Goal: Feedback & Contribution: Leave review/rating

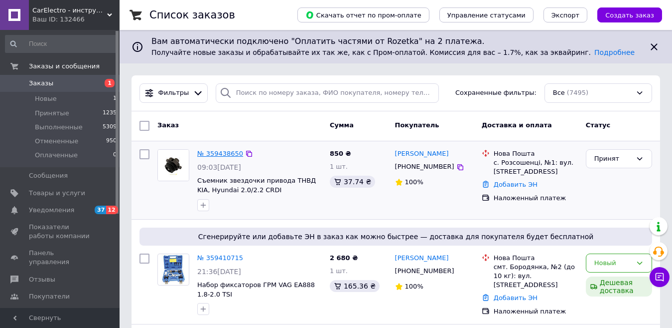
click at [213, 155] on link "№ 359438650" at bounding box center [220, 153] width 46 height 7
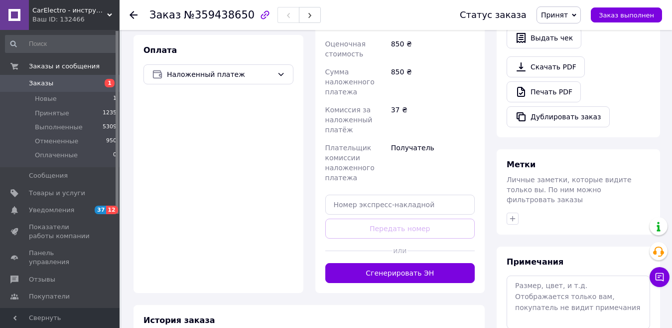
scroll to position [349, 0]
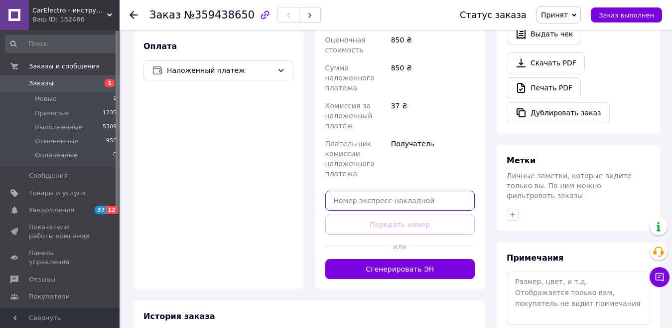
paste input "20451237304607"
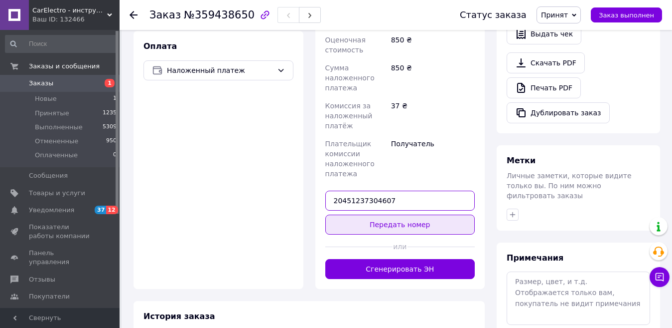
type input "20451237304607"
click at [398, 214] on button "Передать номер" at bounding box center [401, 224] width 150 height 20
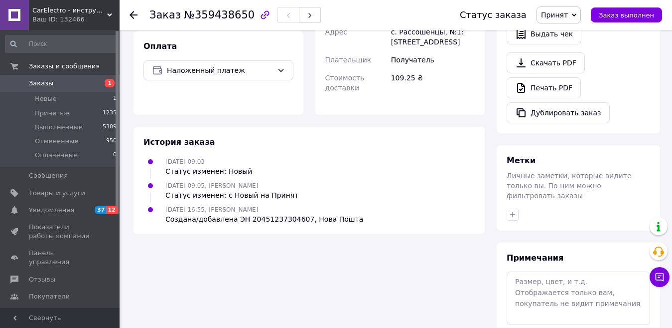
click at [134, 13] on icon at bounding box center [134, 15] width 8 height 8
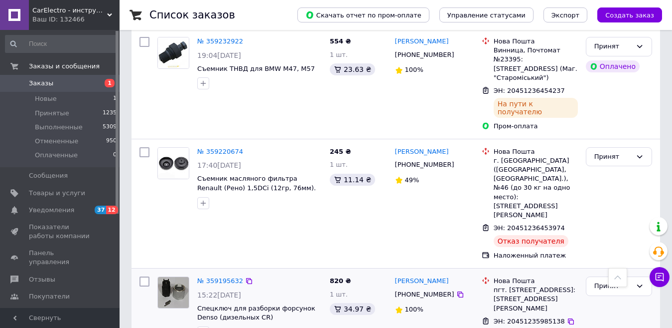
scroll to position [698, 0]
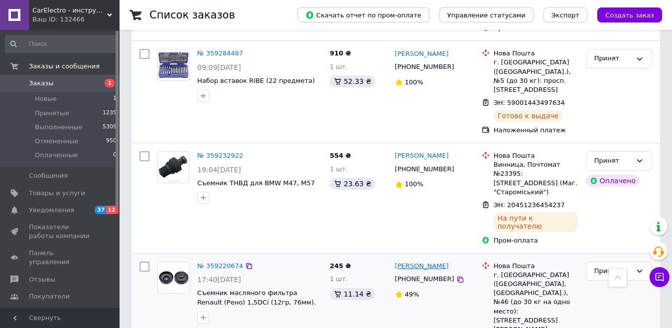
click at [443, 261] on link "[PERSON_NAME]" at bounding box center [422, 265] width 54 height 9
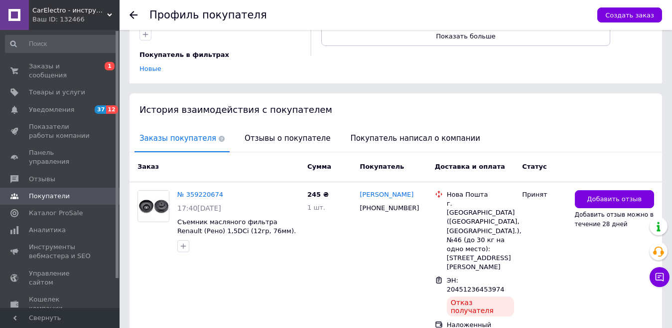
scroll to position [161, 0]
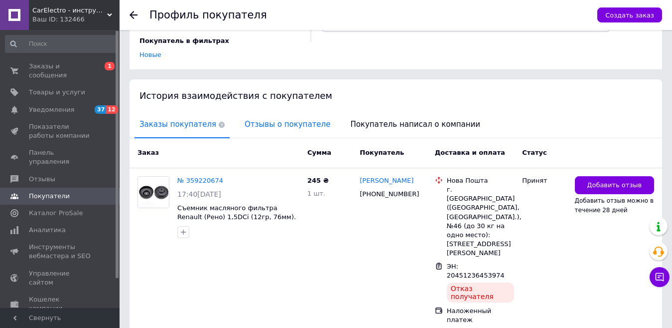
click at [283, 116] on span "Отзывы о покупателе" at bounding box center [288, 124] width 96 height 25
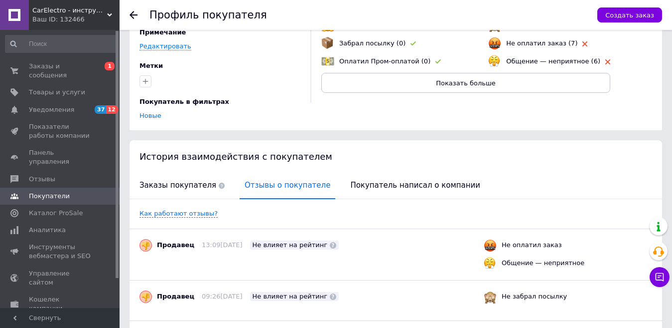
scroll to position [150, 0]
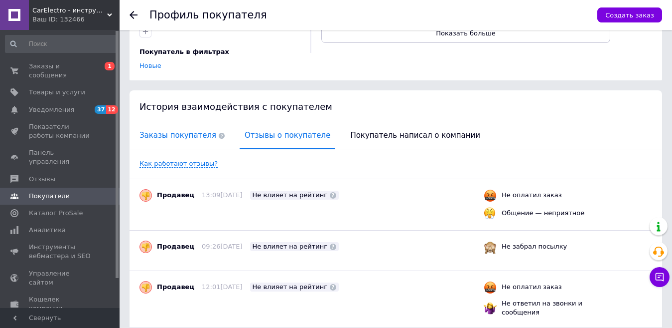
click at [167, 128] on span "Заказы покупателя" at bounding box center [182, 135] width 95 height 25
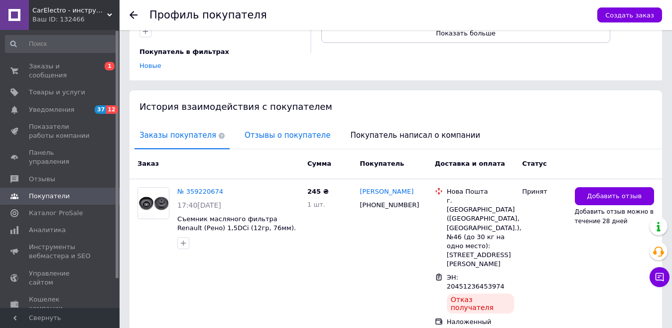
click at [268, 123] on span "Отзывы о покупателе" at bounding box center [288, 135] width 96 height 25
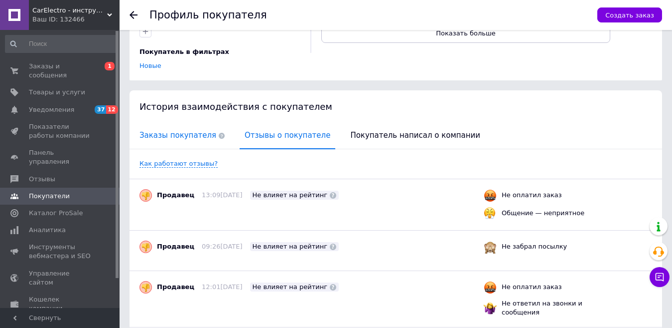
click at [185, 130] on span "Заказы покупателя" at bounding box center [182, 135] width 95 height 25
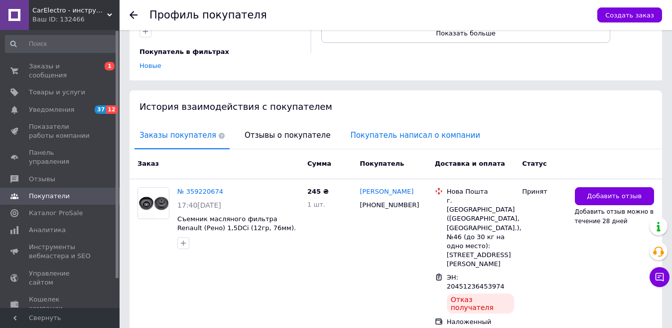
click at [360, 132] on span "Покупатель написал о компании" at bounding box center [415, 135] width 140 height 25
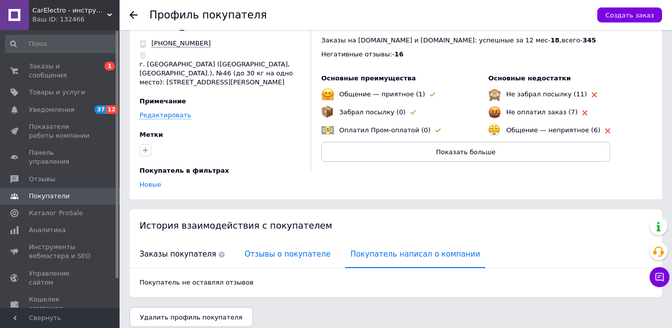
click at [242, 248] on span "Отзывы о покупателе" at bounding box center [288, 253] width 96 height 25
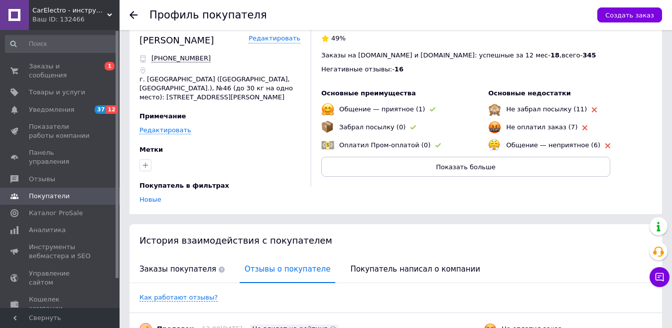
scroll to position [0, 0]
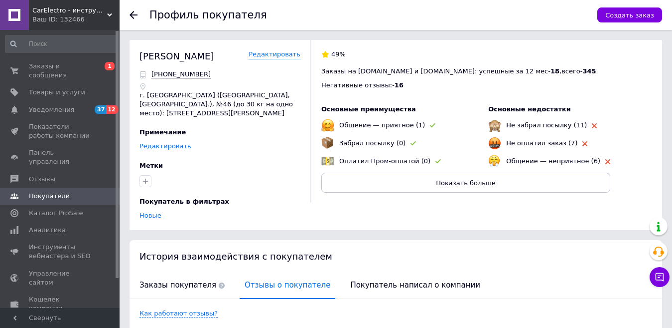
click at [137, 16] on icon at bounding box center [134, 15] width 8 height 8
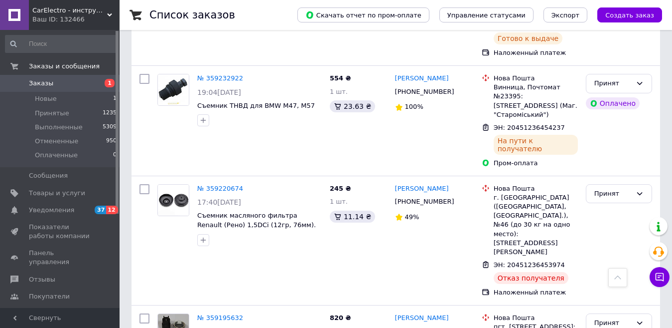
scroll to position [748, 0]
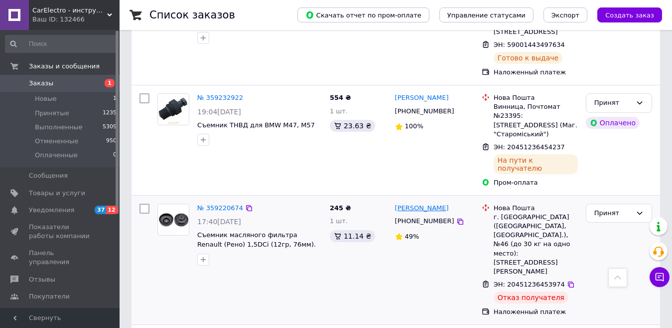
click at [419, 203] on link "[PERSON_NAME]" at bounding box center [422, 207] width 54 height 9
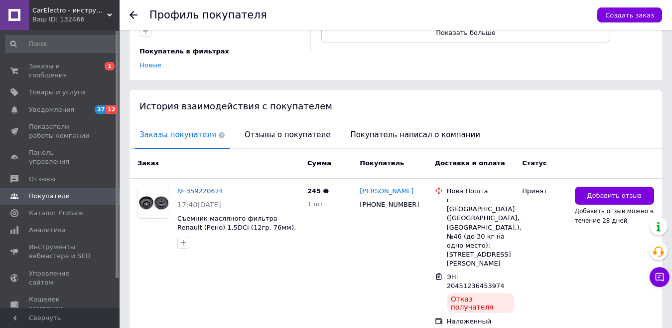
scroll to position [161, 0]
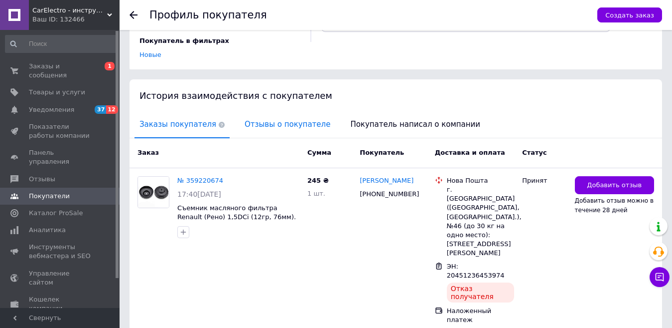
click at [268, 116] on span "Отзывы о покупателе" at bounding box center [288, 124] width 96 height 25
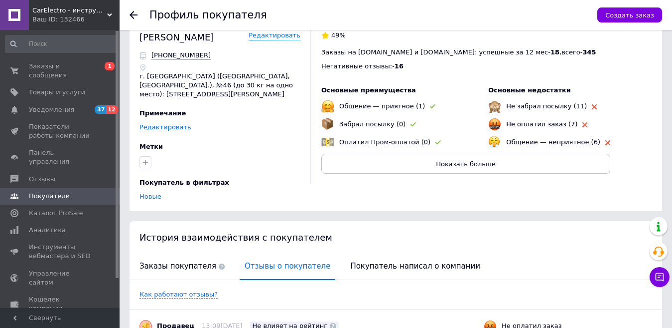
scroll to position [0, 0]
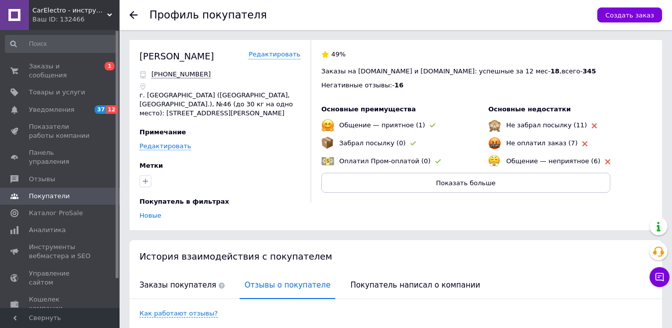
click at [135, 13] on icon at bounding box center [134, 15] width 8 height 8
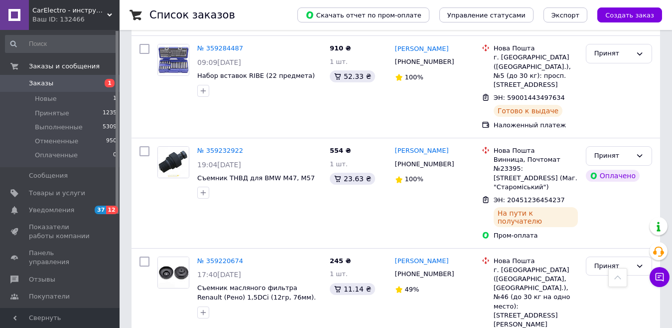
scroll to position [698, 0]
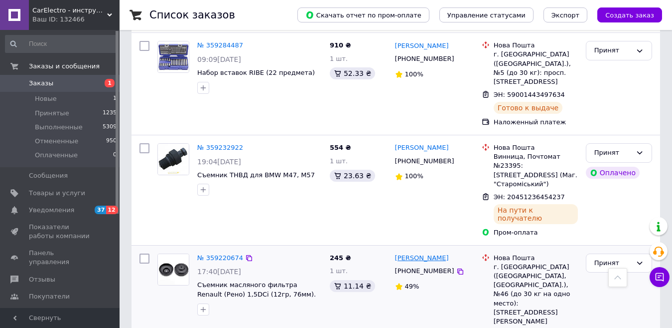
click at [440, 253] on link "[PERSON_NAME]" at bounding box center [422, 257] width 54 height 9
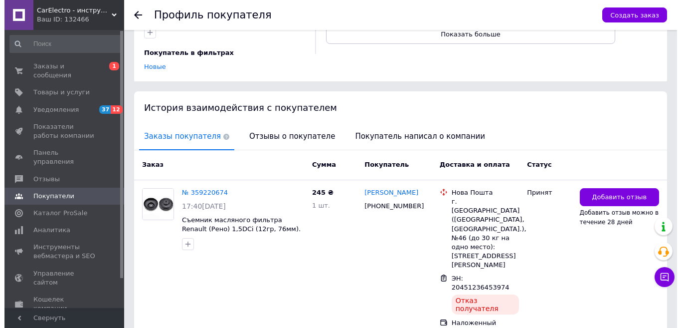
scroll to position [150, 0]
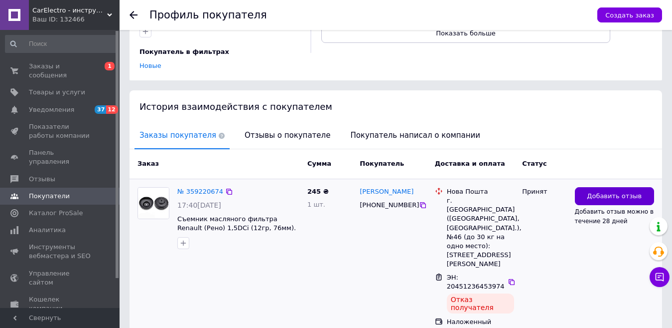
click at [628, 191] on span "Добавить отзыв" at bounding box center [614, 195] width 55 height 9
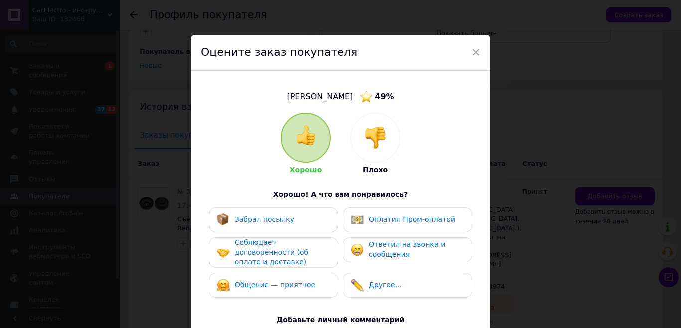
click at [384, 148] on img at bounding box center [375, 138] width 22 height 22
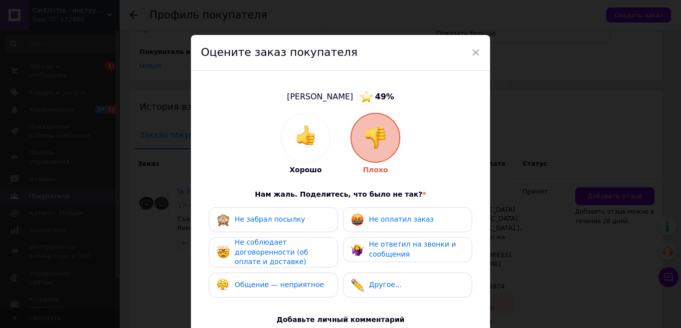
click at [310, 225] on div "Не забрал посылку" at bounding box center [273, 219] width 113 height 13
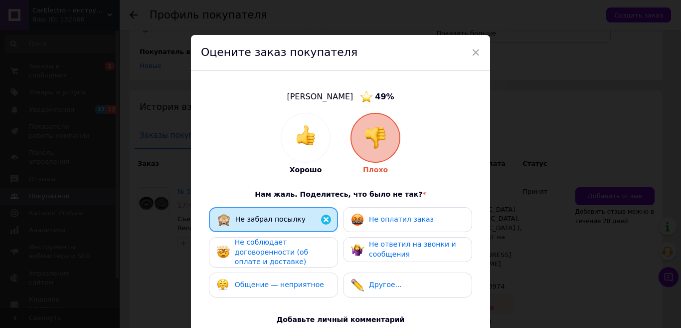
click at [295, 244] on div "Не соблюдает договоренности (об оплате и доставке)" at bounding box center [282, 251] width 95 height 29
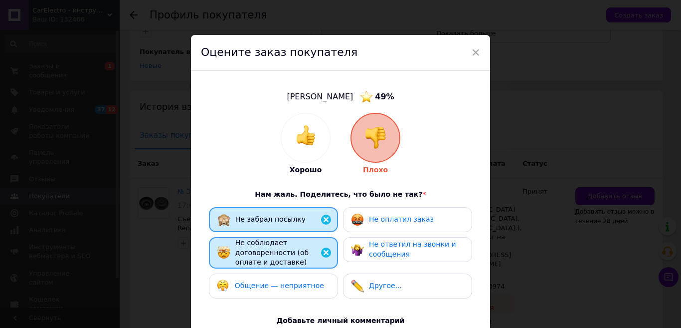
click at [394, 218] on span "Не оплатил заказ" at bounding box center [401, 219] width 65 height 8
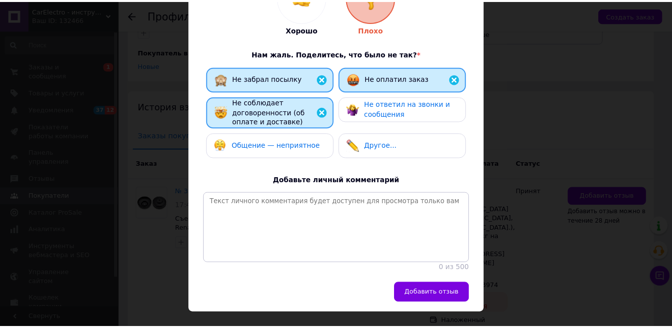
scroll to position [168, 0]
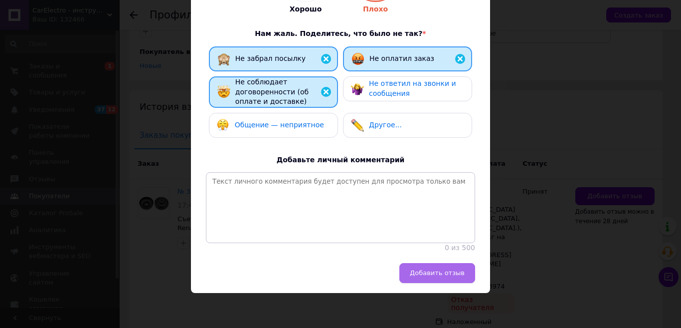
click at [433, 277] on button "Добавить отзыв" at bounding box center [437, 273] width 76 height 20
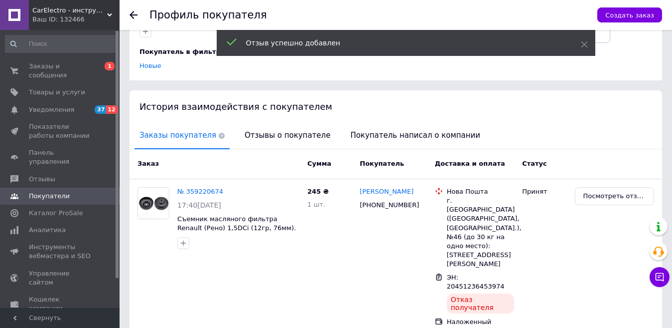
click at [133, 12] on use at bounding box center [134, 15] width 8 height 8
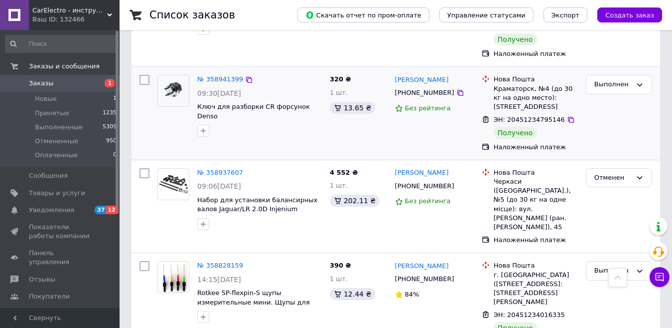
scroll to position [1692, 0]
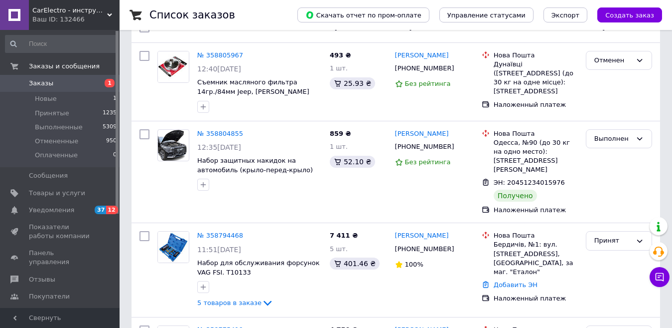
scroll to position [100, 0]
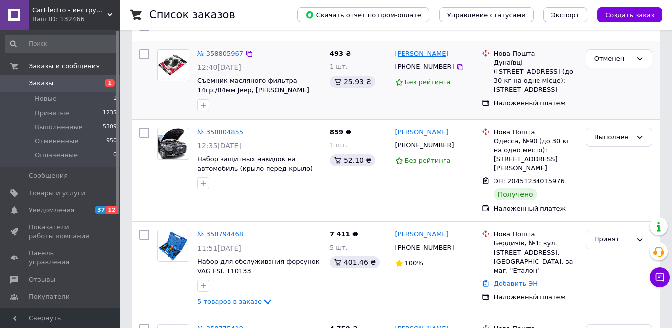
click at [412, 57] on link "[PERSON_NAME]" at bounding box center [422, 53] width 54 height 9
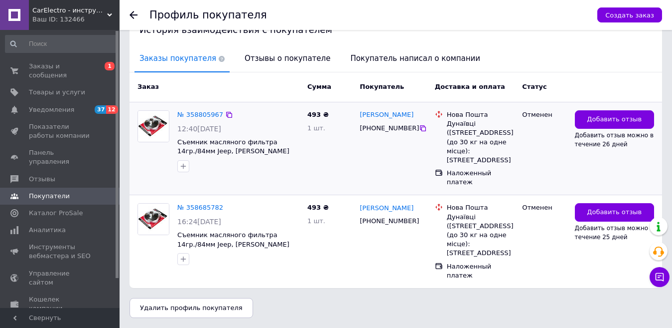
scroll to position [244, 0]
click at [298, 47] on span "Отзывы о покупателе" at bounding box center [288, 58] width 96 height 25
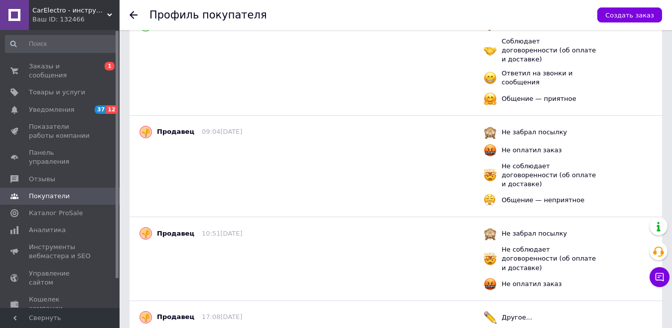
scroll to position [136, 0]
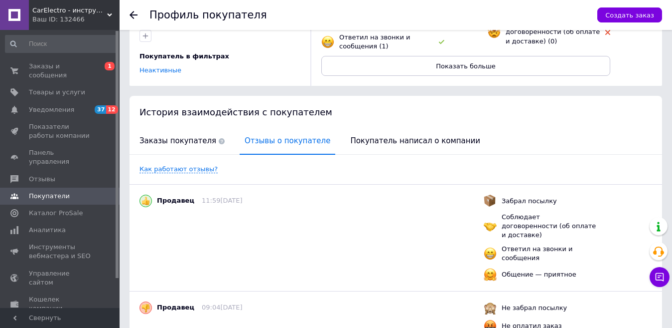
click at [136, 17] on icon at bounding box center [134, 15] width 8 height 8
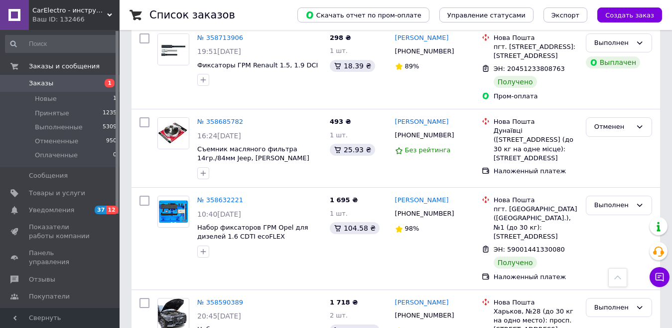
scroll to position [520, 0]
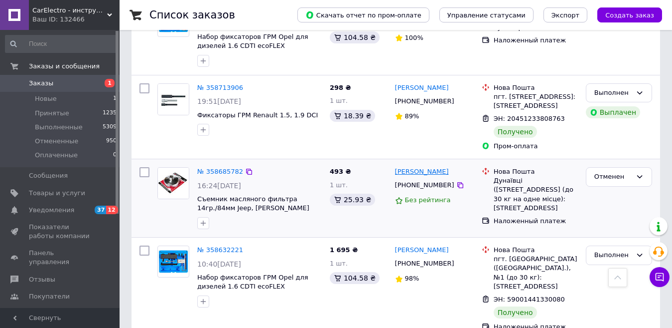
click at [418, 167] on link "[PERSON_NAME]" at bounding box center [422, 171] width 54 height 9
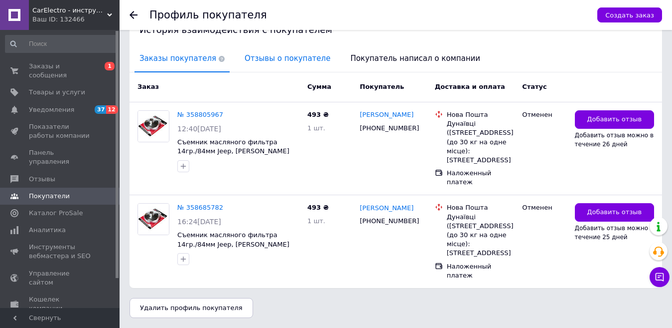
scroll to position [194, 0]
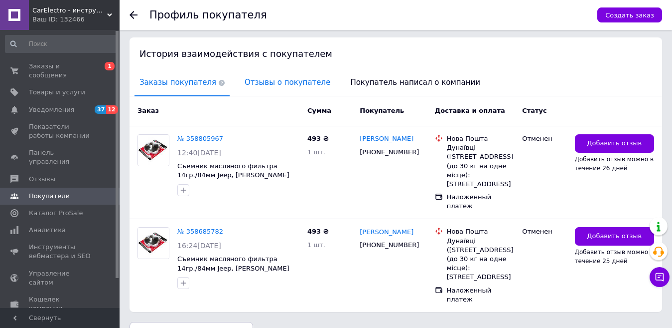
click at [291, 95] on span "Отзывы о покупателе" at bounding box center [288, 82] width 96 height 25
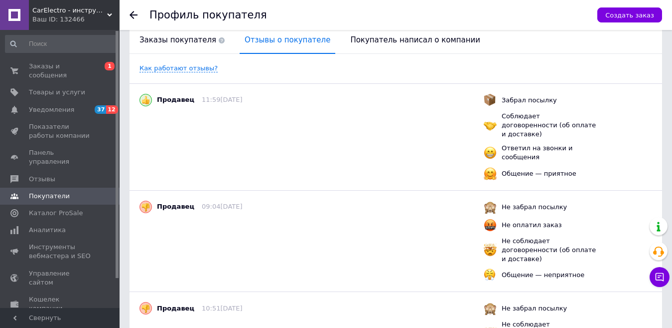
scroll to position [236, 0]
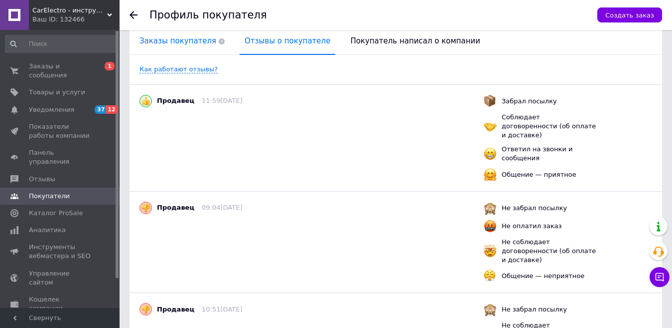
click at [169, 50] on span "Заказы покупателя" at bounding box center [182, 40] width 95 height 25
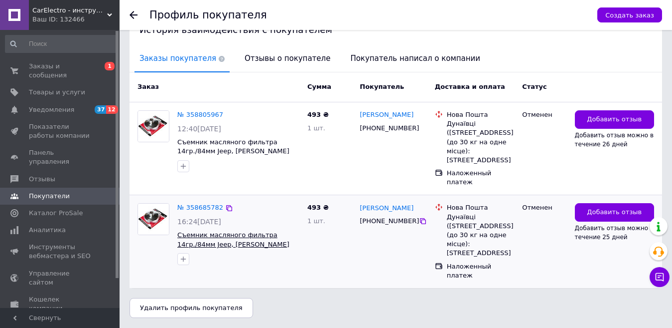
scroll to position [244, 0]
click at [134, 14] on use at bounding box center [134, 15] width 8 height 8
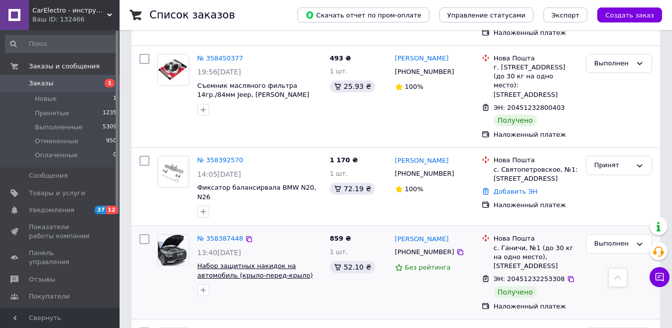
scroll to position [1617, 0]
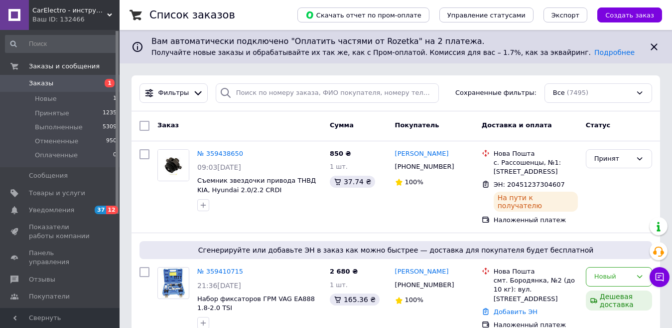
click at [655, 42] on icon at bounding box center [655, 47] width 12 height 12
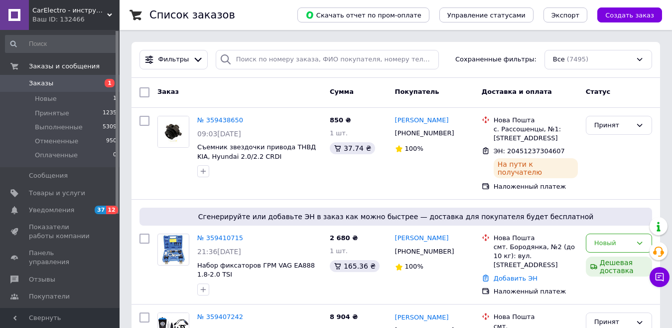
click at [104, 12] on span "CarElectro - инструмент и оборудование для автосервиса" at bounding box center [69, 10] width 75 height 9
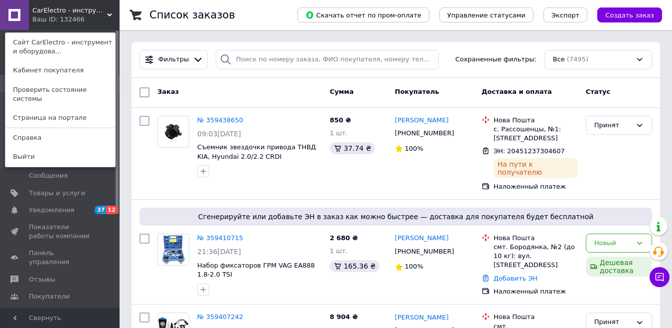
click at [109, 12] on icon at bounding box center [109, 14] width 5 height 5
